Goal: Task Accomplishment & Management: Complete application form

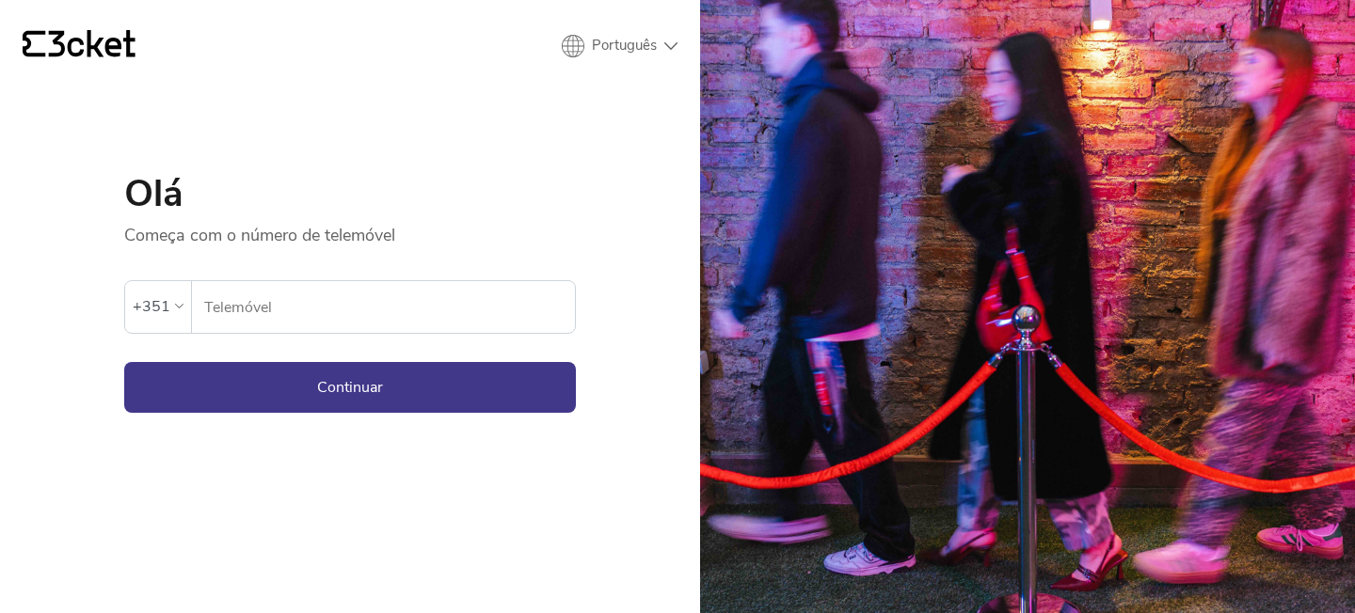
click at [526, 319] on input "Telemóvel" at bounding box center [389, 307] width 372 height 52
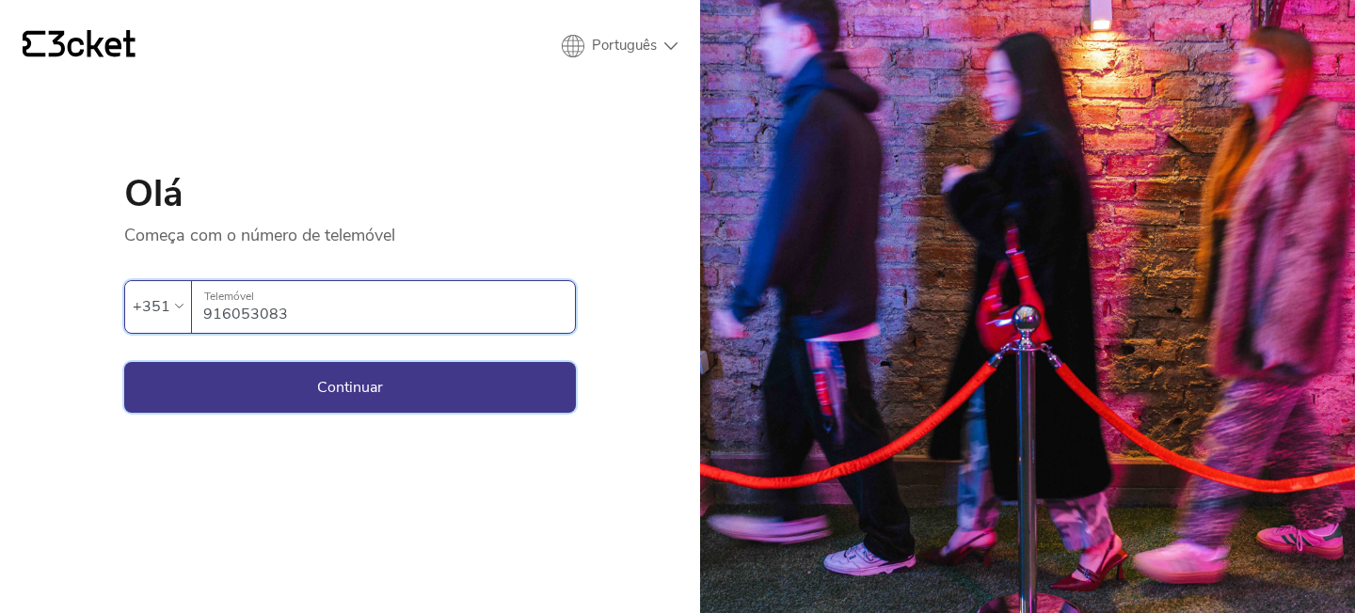
type input "916053083"
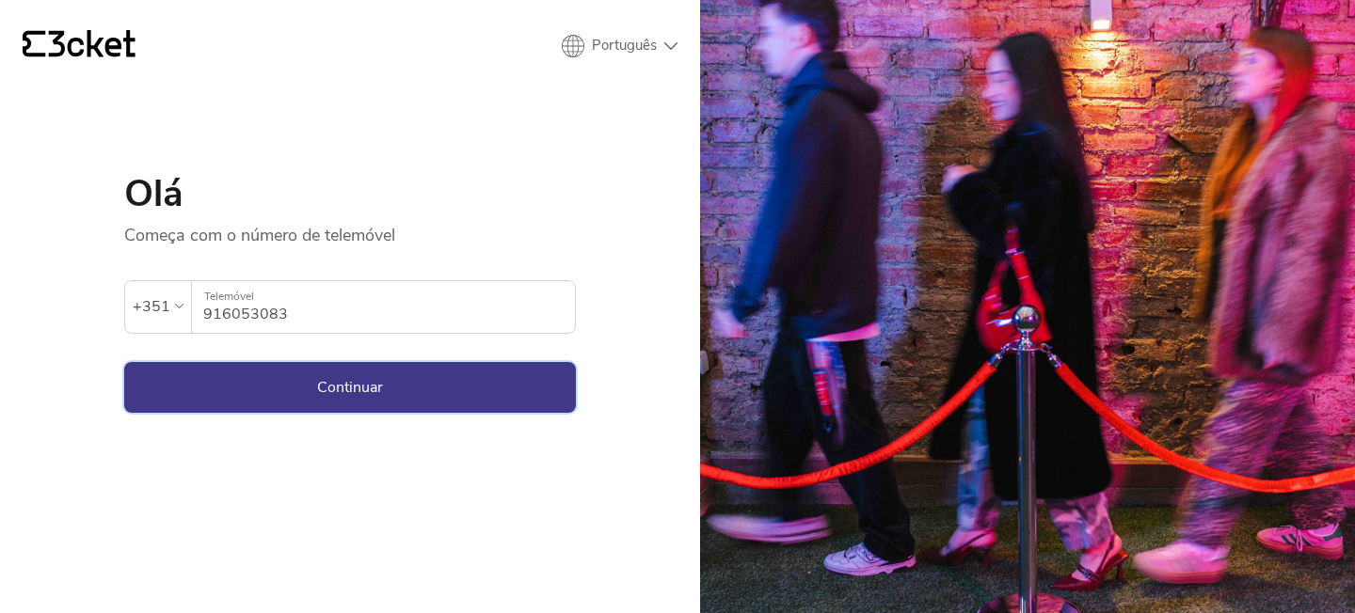
click at [533, 376] on button "Continuar" at bounding box center [350, 387] width 452 height 51
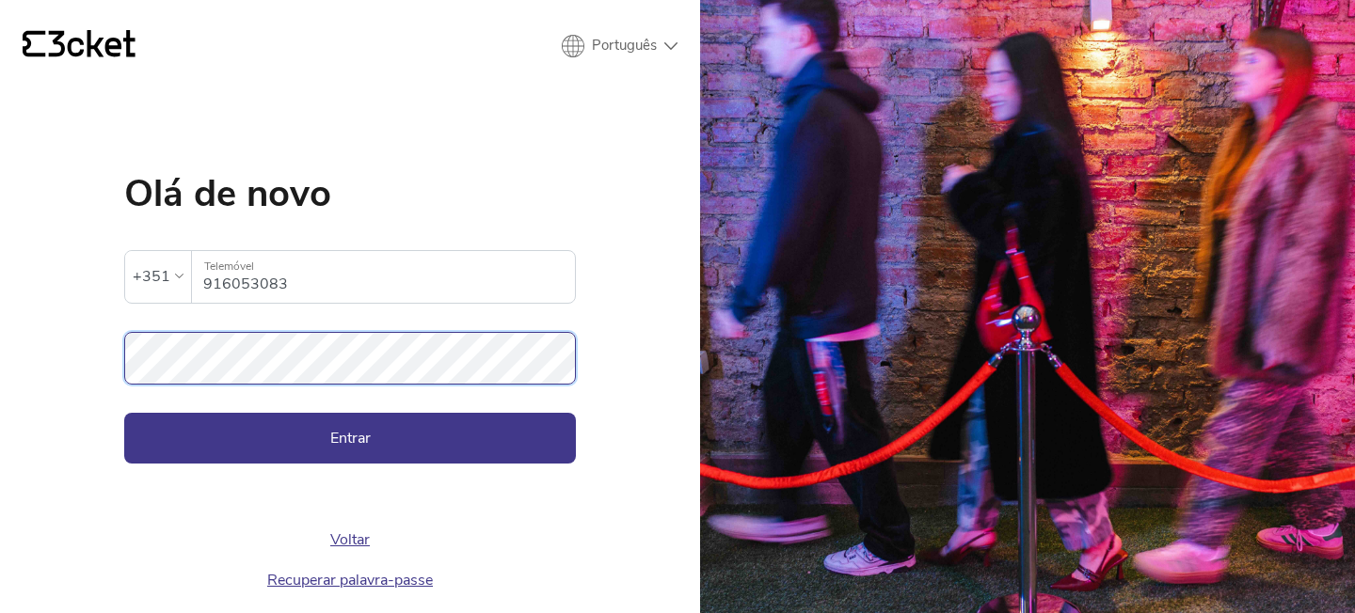
click at [124, 413] on button "Entrar" at bounding box center [350, 438] width 452 height 51
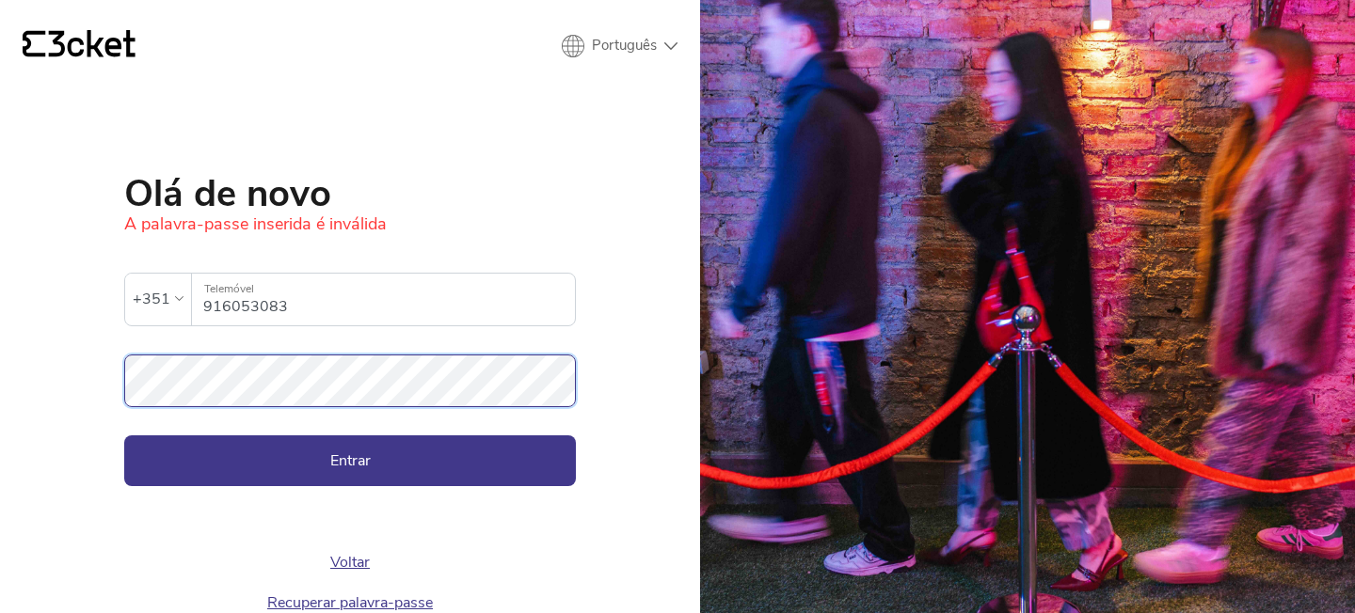
click at [124, 436] on button "Entrar" at bounding box center [350, 461] width 452 height 51
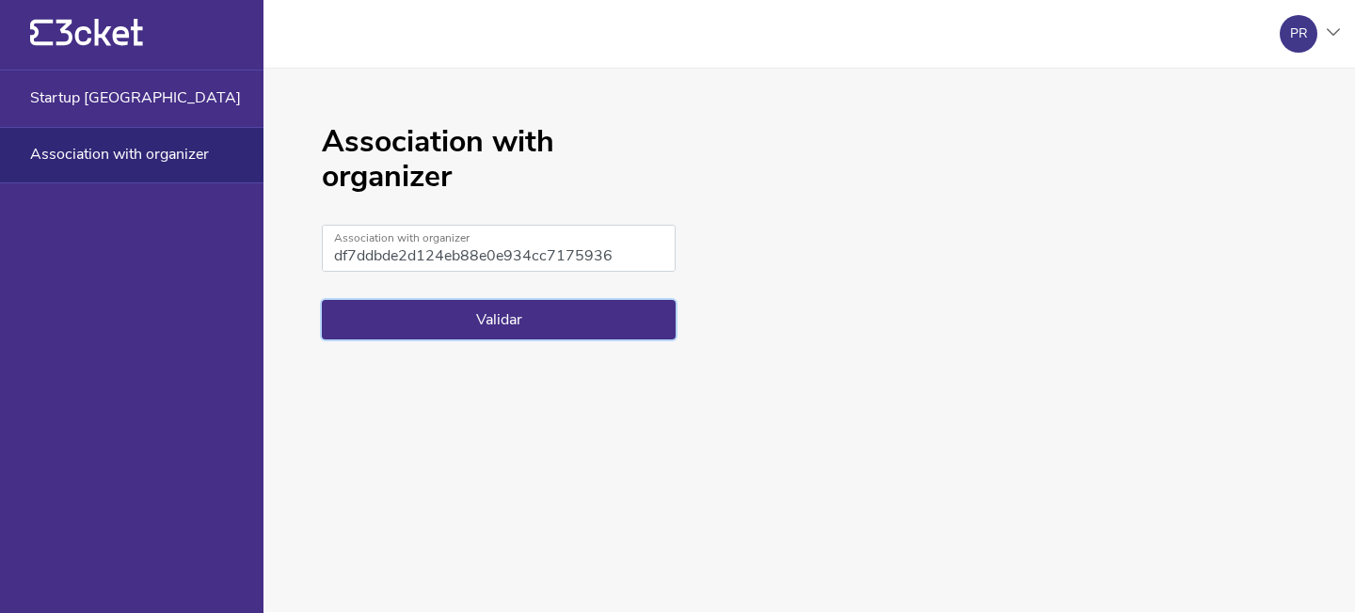
click at [639, 316] on button "Validar" at bounding box center [499, 320] width 354 height 40
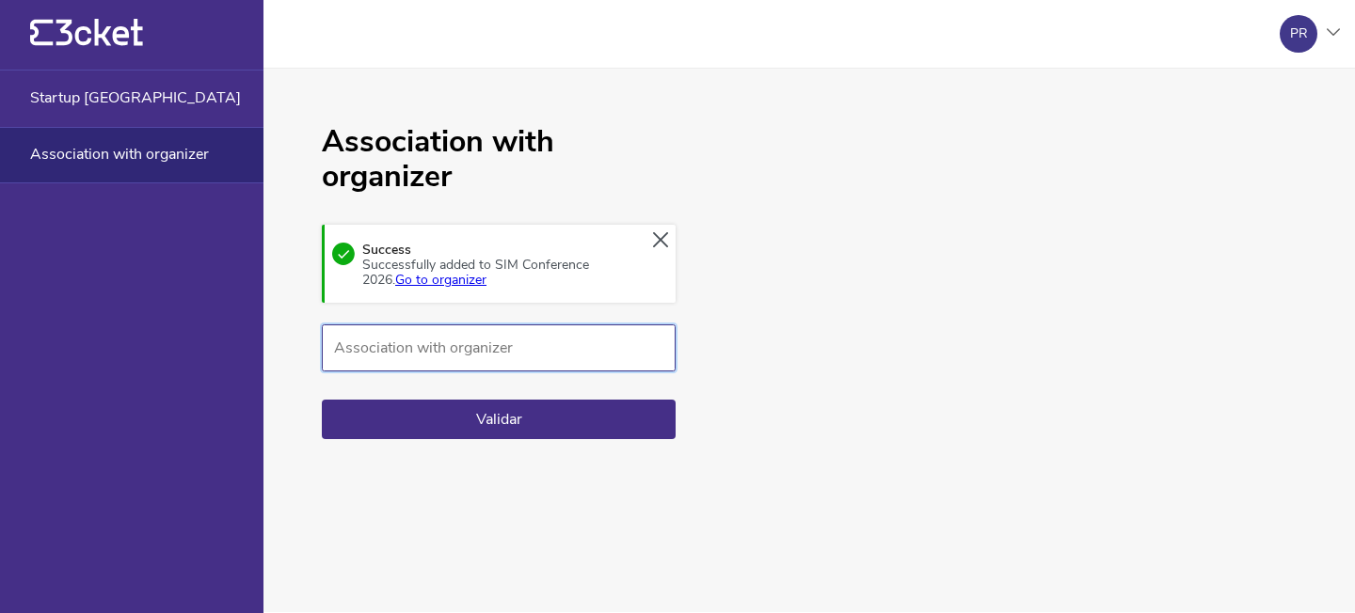
click at [498, 356] on input "Association with organizer" at bounding box center [499, 348] width 354 height 47
click at [422, 286] on link "Go to organizer" at bounding box center [440, 280] width 91 height 18
